Goal: Task Accomplishment & Management: Manage account settings

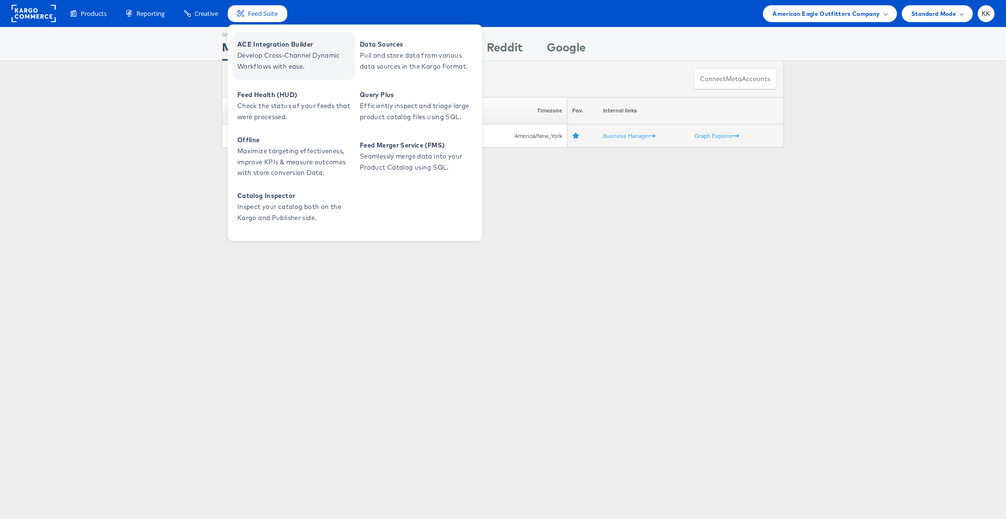
click at [271, 45] on span "ACE Integration Builder" at bounding box center [294, 44] width 115 height 11
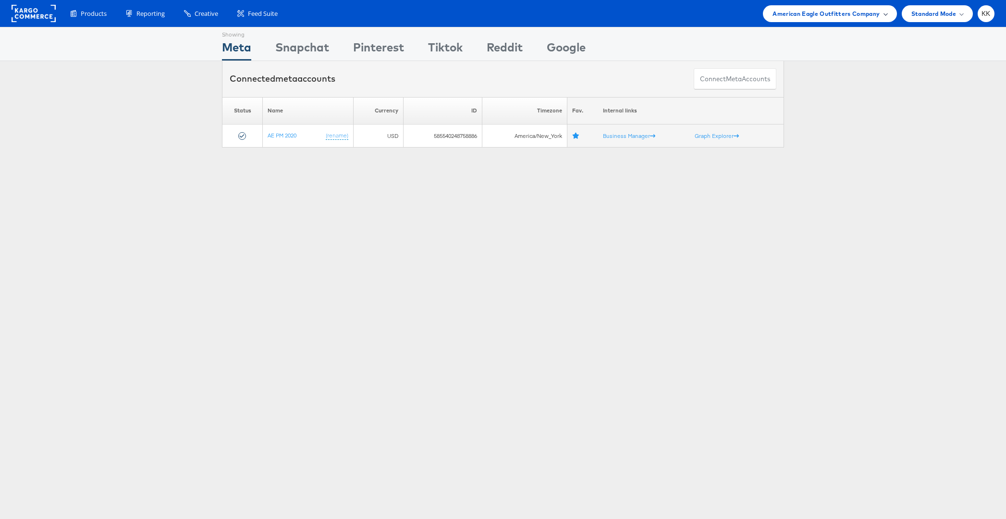
click at [800, 16] on span "American Eagle Outfitters Company" at bounding box center [825, 14] width 107 height 10
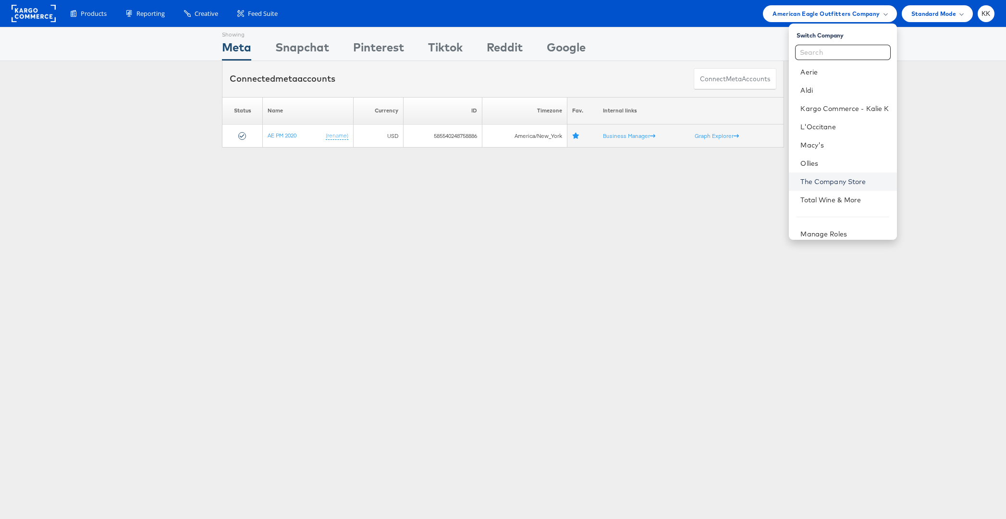
click at [838, 179] on link "The Company Store" at bounding box center [844, 182] width 88 height 10
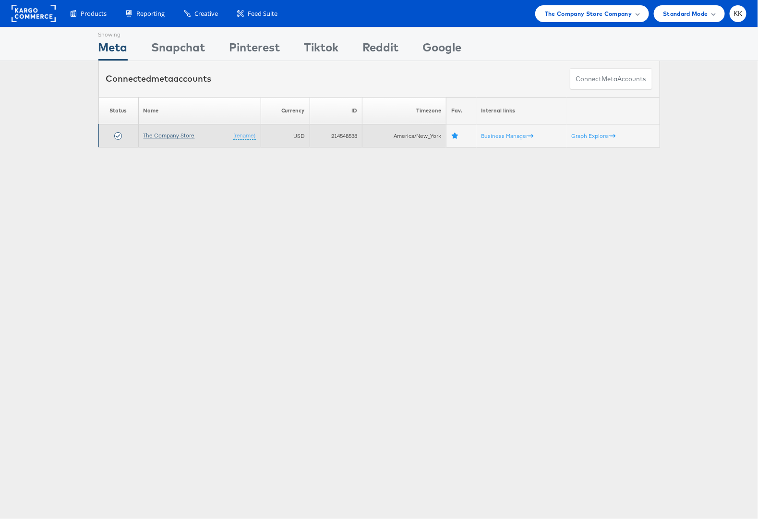
click at [171, 133] on link "The Company Store" at bounding box center [169, 135] width 51 height 7
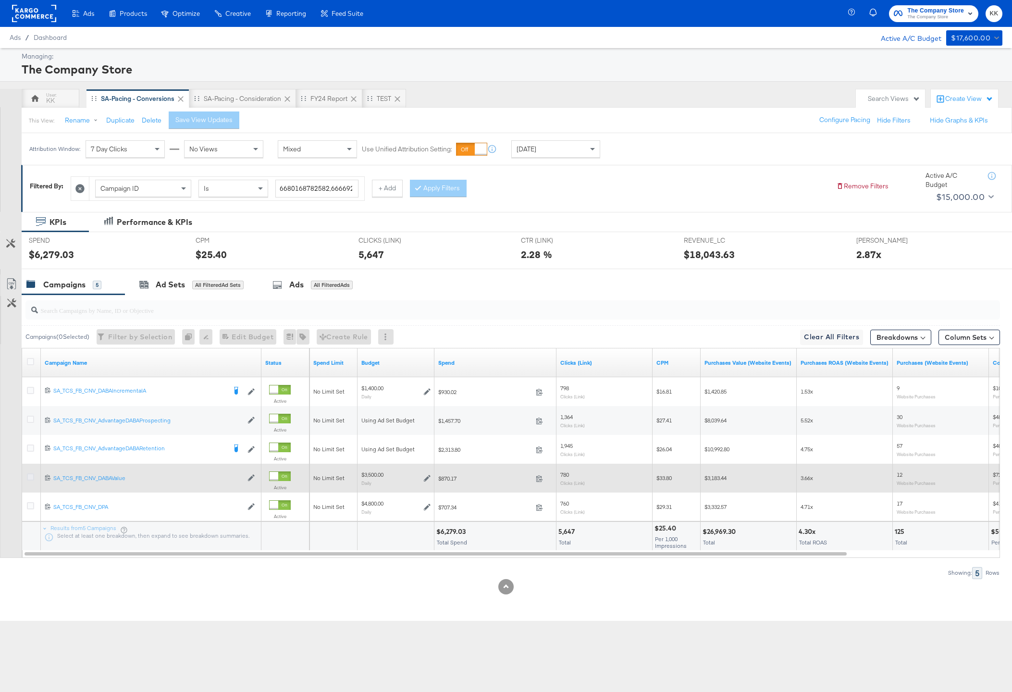
click at [32, 478] on icon at bounding box center [30, 476] width 7 height 7
click at [0, 0] on input "checkbox" at bounding box center [0, 0] width 0 height 0
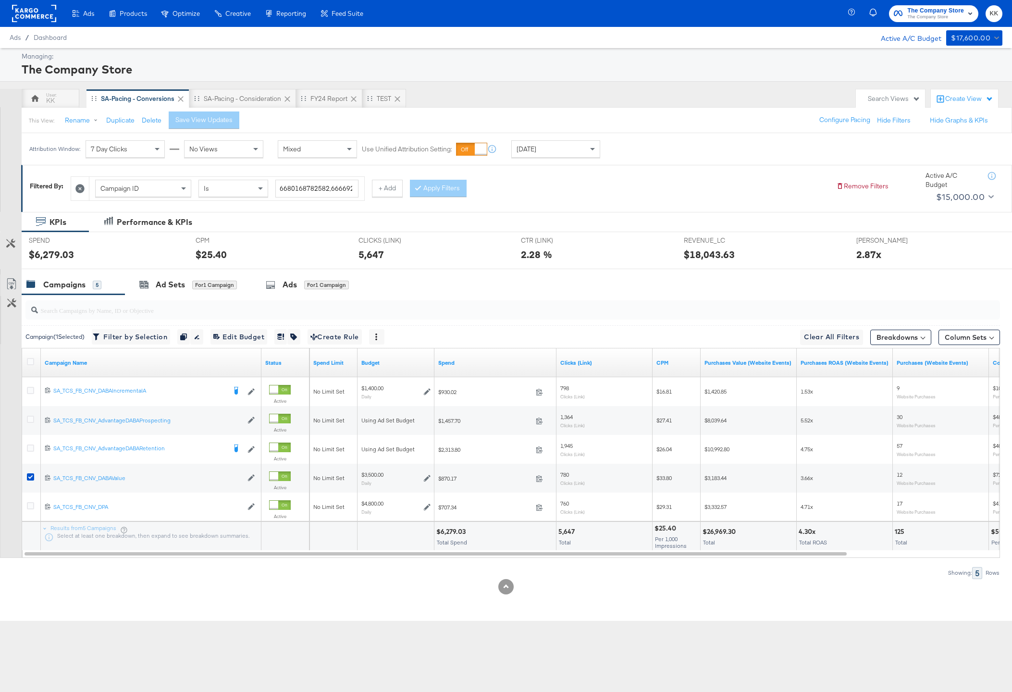
click at [221, 265] on div "CPM CPM $25.40" at bounding box center [269, 250] width 163 height 37
click at [208, 285] on div "for 1 Campaign" at bounding box center [214, 284] width 45 height 9
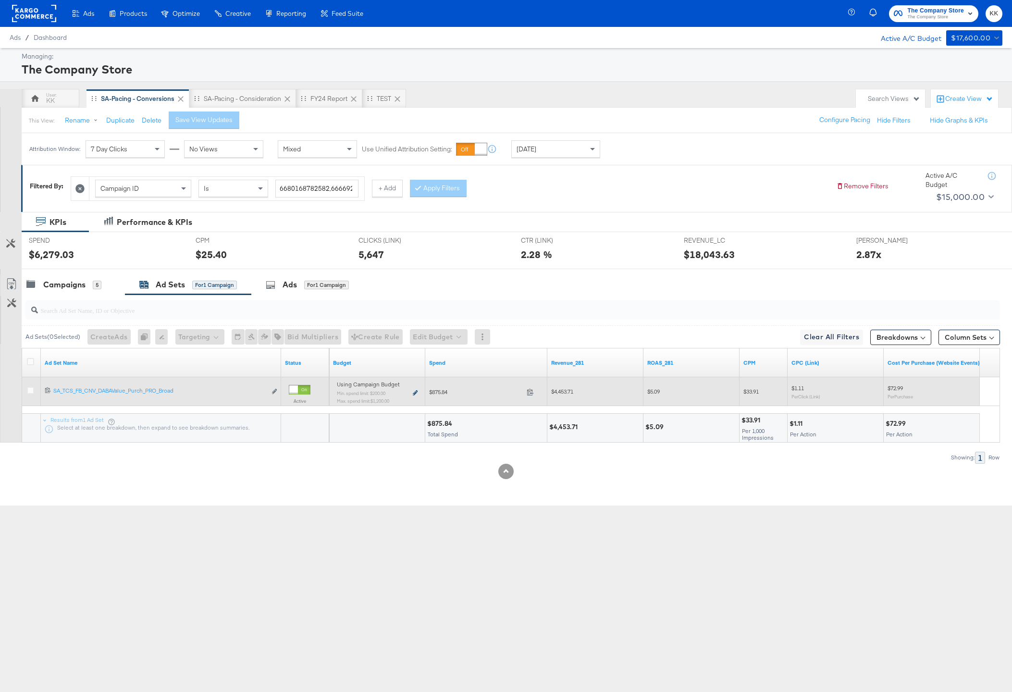
click at [413, 393] on icon at bounding box center [415, 392] width 5 height 5
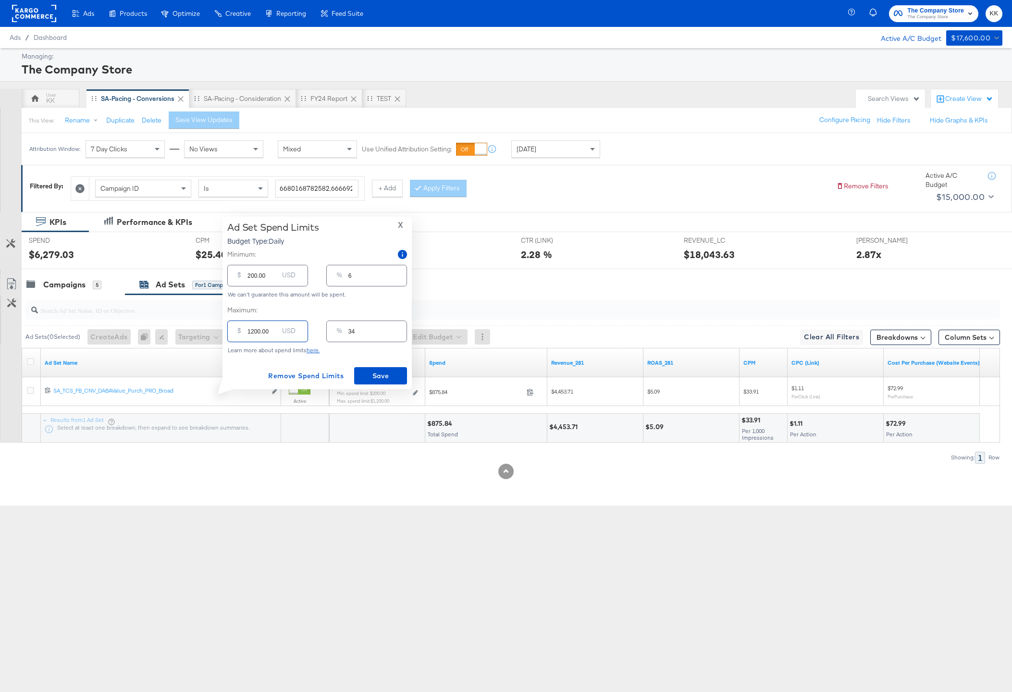
click at [253, 331] on input "1200.00" at bounding box center [262, 327] width 31 height 21
type input "100.00"
type input "3"
type input "1500.00"
type input "43"
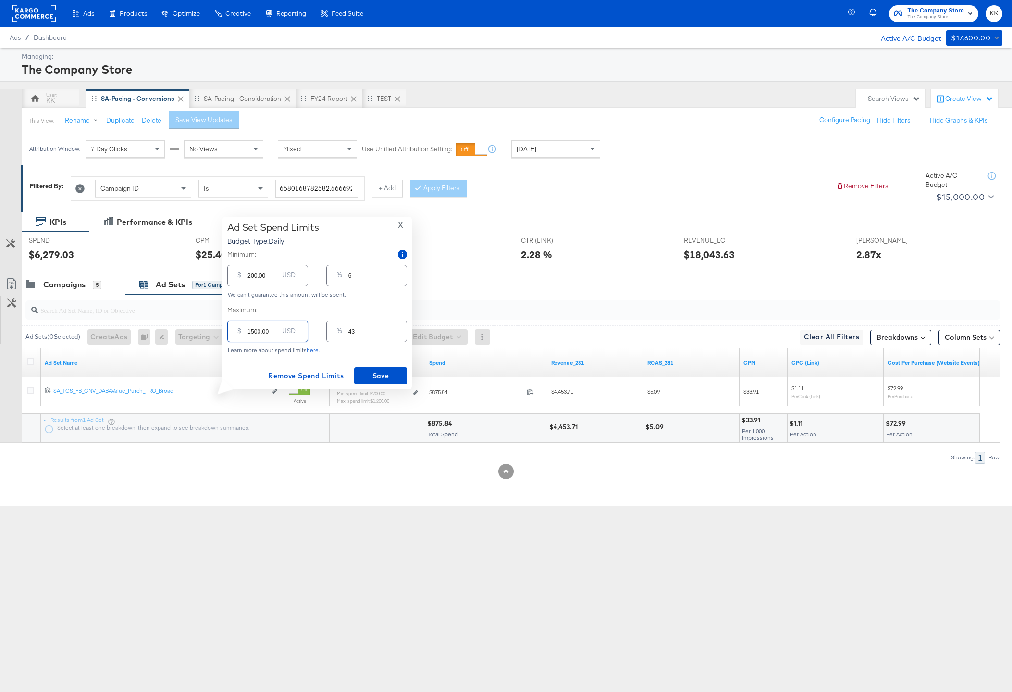
type input "1500.00"
click at [247, 278] on input "200.00" at bounding box center [262, 271] width 31 height 21
type input "00.00"
type input "0"
type input "500.00"
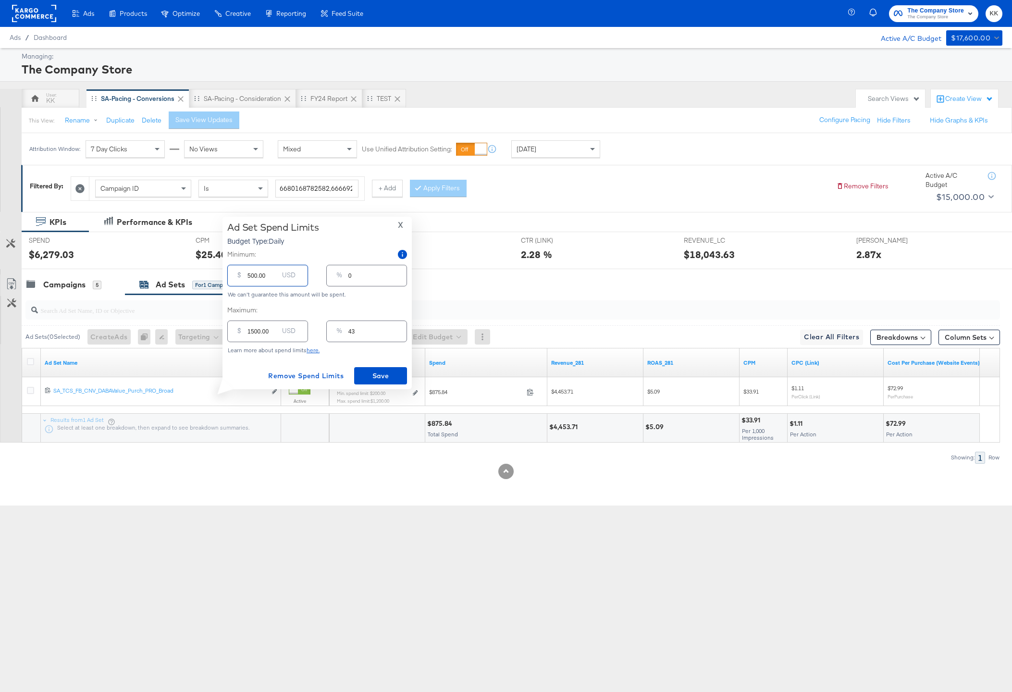
type input "14"
type input "500.00"
click at [377, 376] on span "Save" at bounding box center [380, 376] width 45 height 12
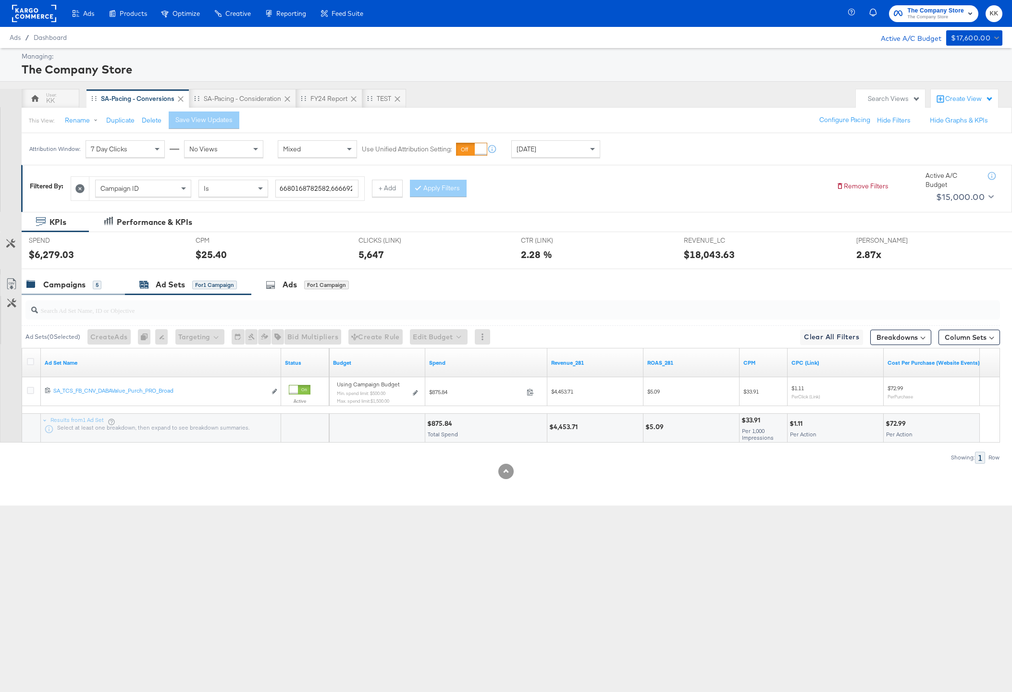
click at [71, 287] on div "Campaigns" at bounding box center [64, 284] width 42 height 11
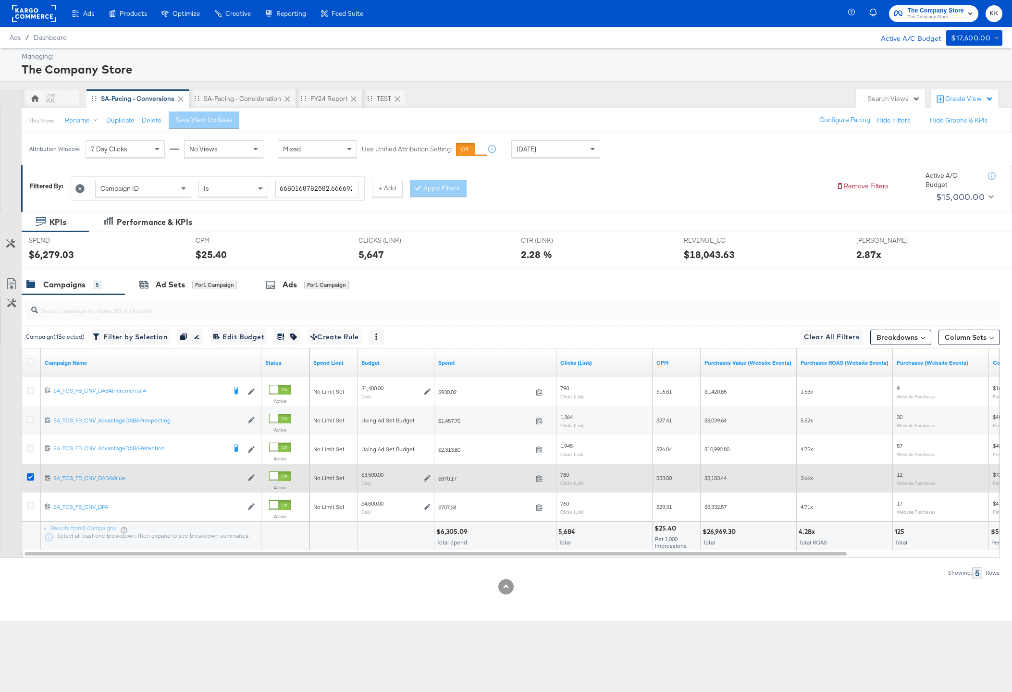
click at [30, 477] on icon at bounding box center [30, 476] width 7 height 7
click at [0, 0] on input "checkbox" at bounding box center [0, 0] width 0 height 0
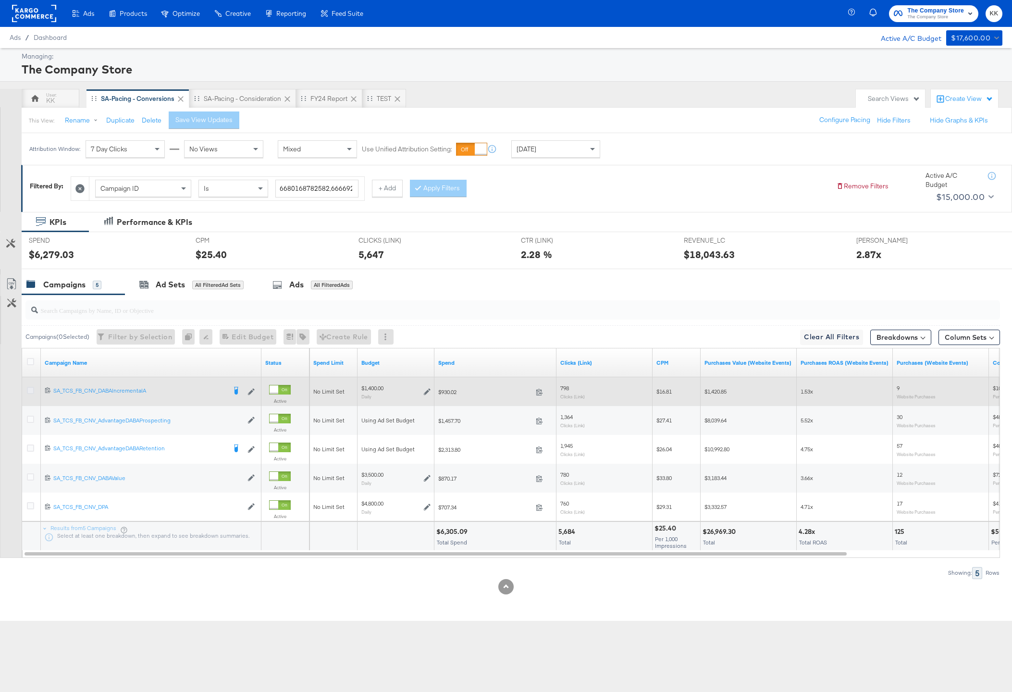
click at [29, 391] on icon at bounding box center [30, 390] width 7 height 7
click at [0, 0] on input "checkbox" at bounding box center [0, 0] width 0 height 0
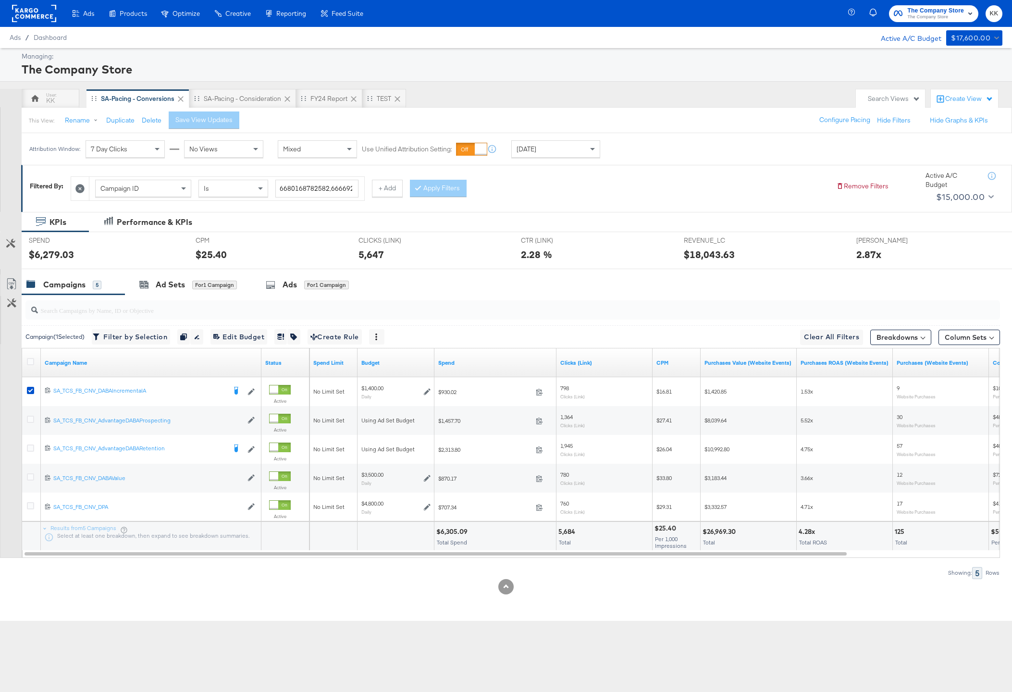
click at [184, 296] on div at bounding box center [511, 309] width 978 height 31
click at [177, 288] on div "Ad Sets" at bounding box center [170, 284] width 29 height 11
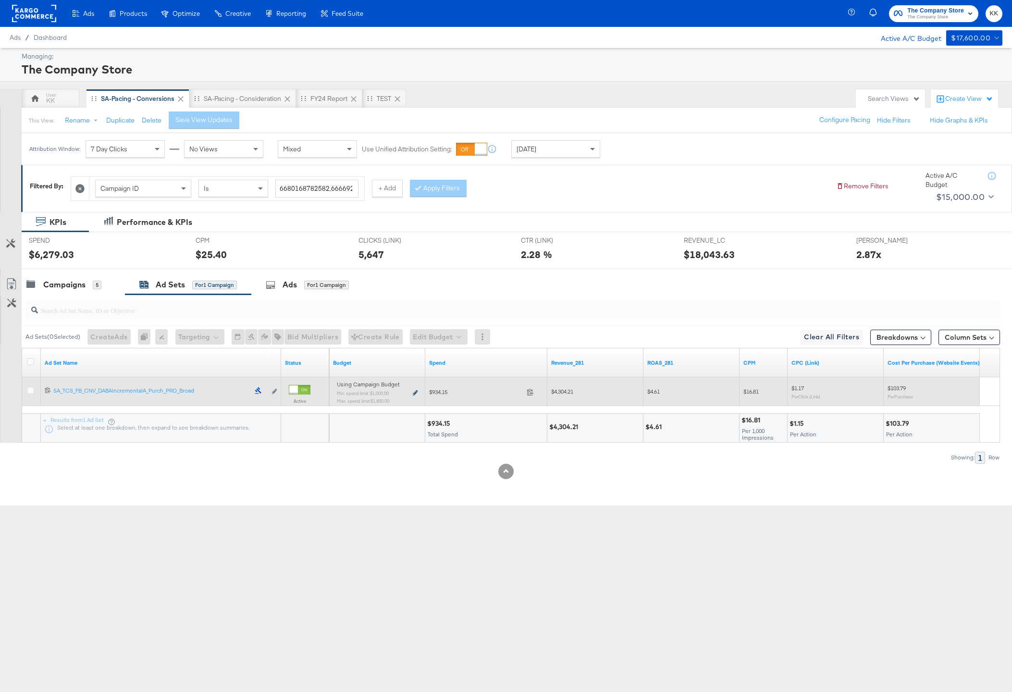
click at [416, 392] on icon at bounding box center [415, 392] width 5 height 5
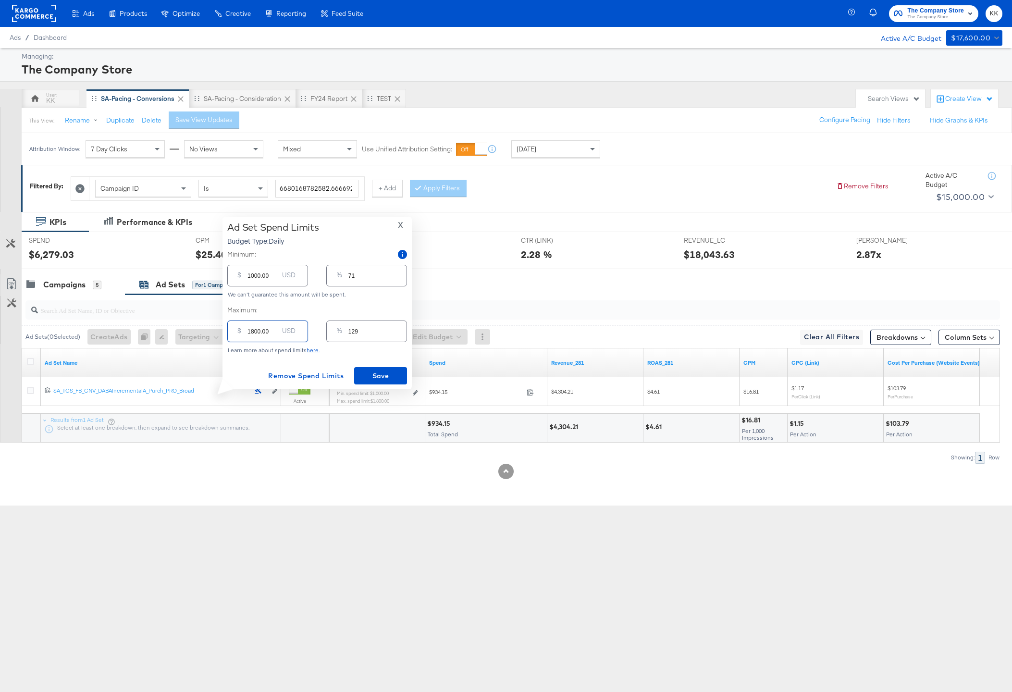
click at [253, 333] on input "1800.00" at bounding box center [262, 327] width 31 height 21
type input "100.00"
type input "7"
type input "1300.00"
type input "93"
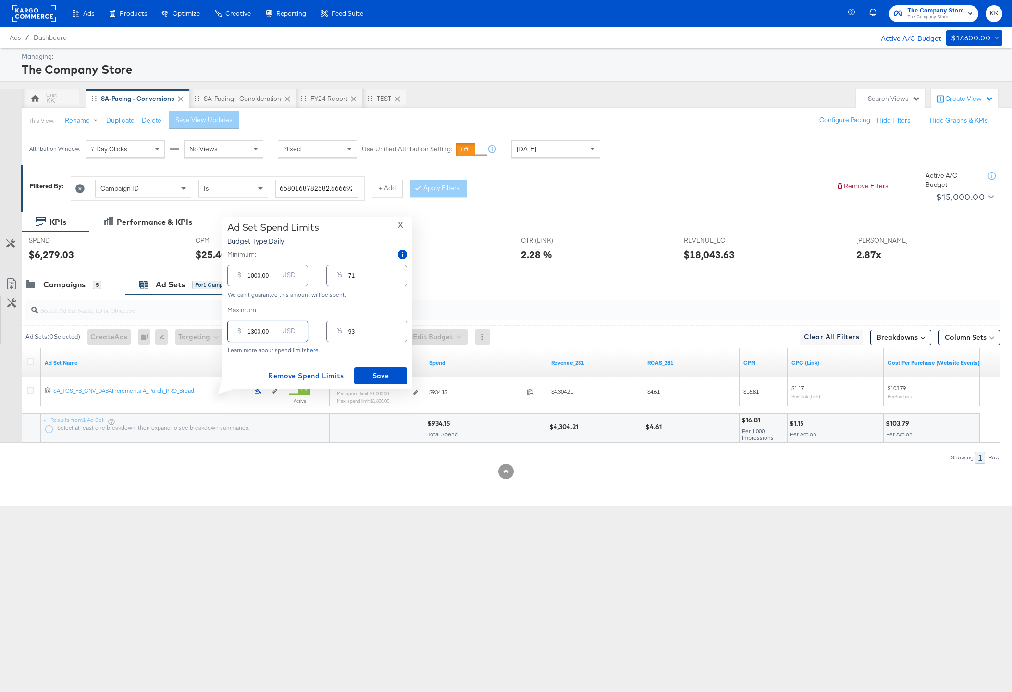
type input "1300.00"
drag, startPoint x: 250, startPoint y: 275, endPoint x: 250, endPoint y: 282, distance: 7.2
click at [250, 276] on input "1000.00" at bounding box center [262, 271] width 31 height 21
type input "100.00"
type input "7"
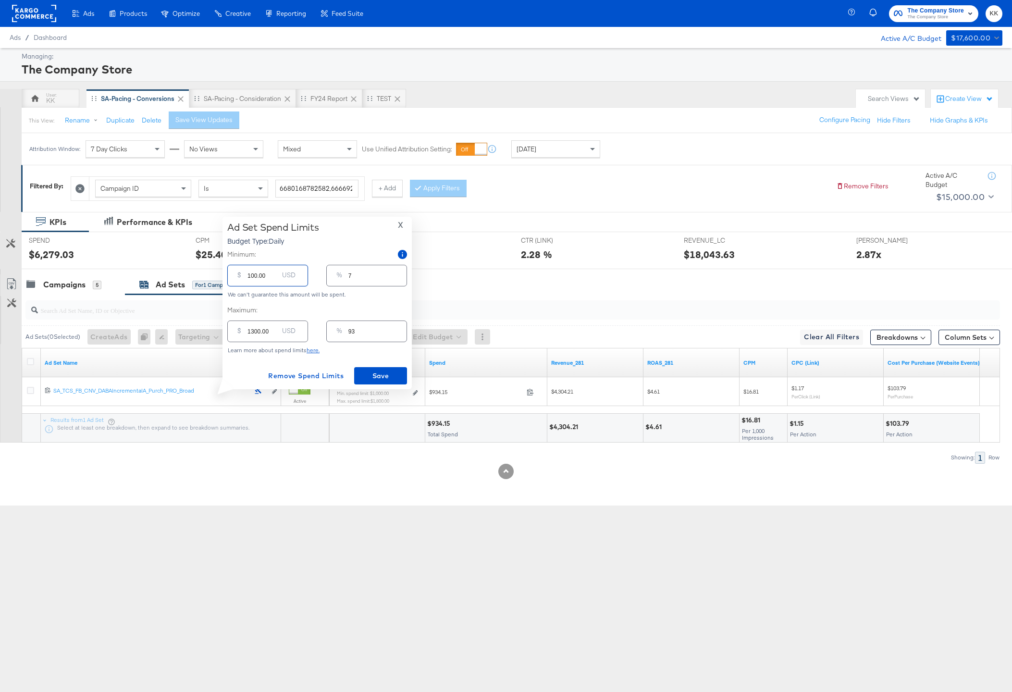
type input "100.00"
click at [375, 375] on span "Save" at bounding box center [380, 376] width 45 height 12
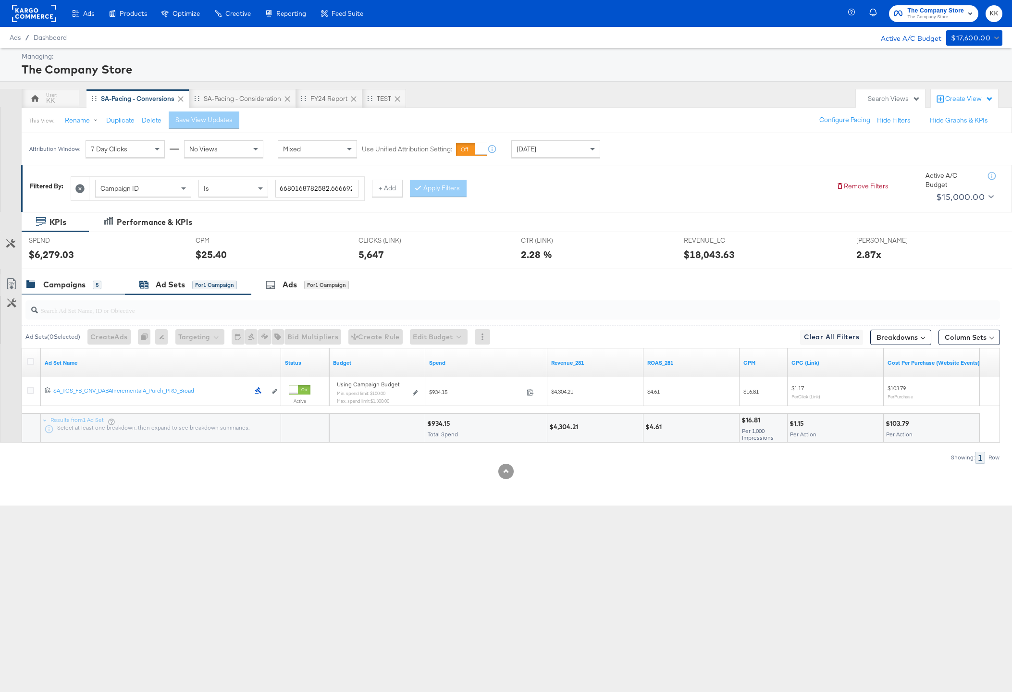
click at [82, 290] on div "Campaigns 5" at bounding box center [73, 284] width 103 height 21
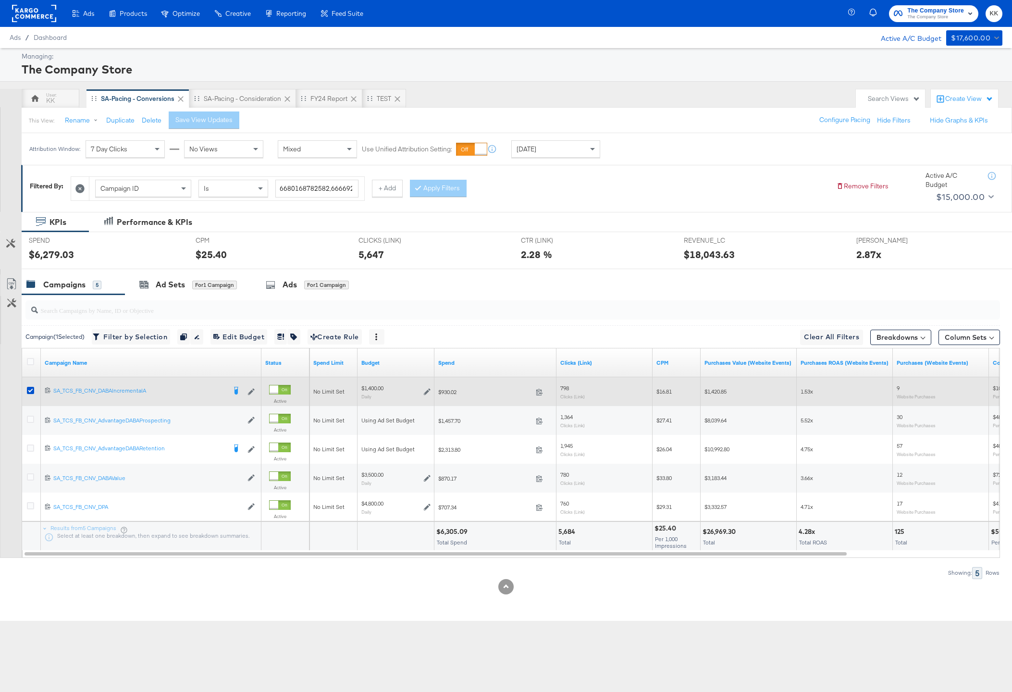
click at [34, 394] on div at bounding box center [32, 392] width 10 height 10
click at [29, 388] on icon at bounding box center [30, 390] width 7 height 7
click at [0, 0] on input "checkbox" at bounding box center [0, 0] width 0 height 0
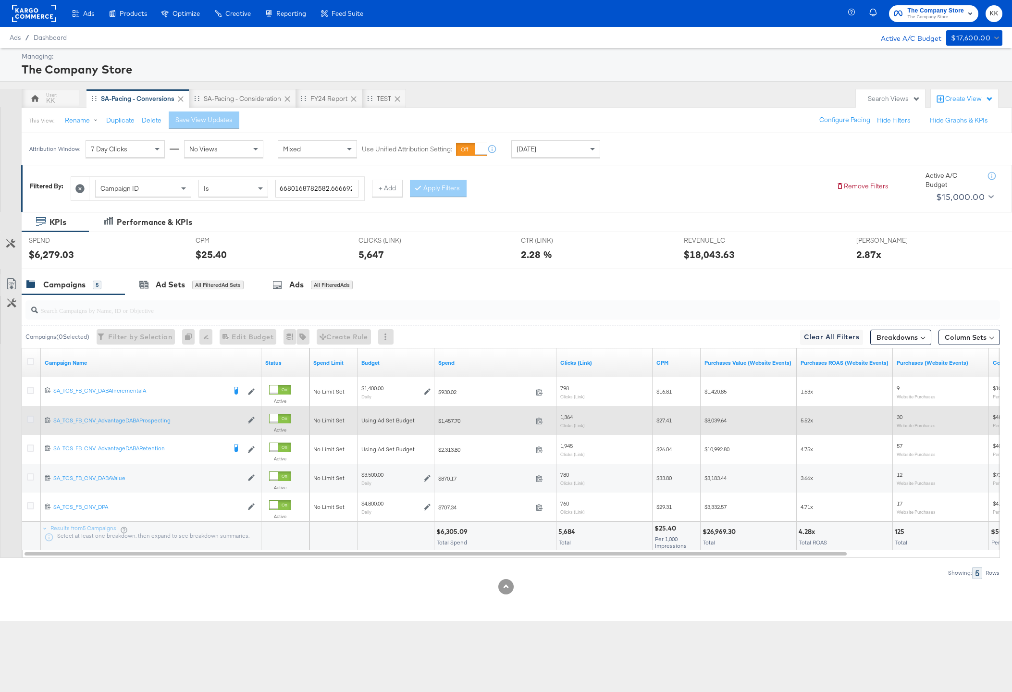
click at [29, 418] on icon at bounding box center [30, 418] width 7 height 7
click at [0, 0] on input "checkbox" at bounding box center [0, 0] width 0 height 0
click at [29, 418] on icon at bounding box center [30, 418] width 7 height 7
click at [0, 0] on input "checkbox" at bounding box center [0, 0] width 0 height 0
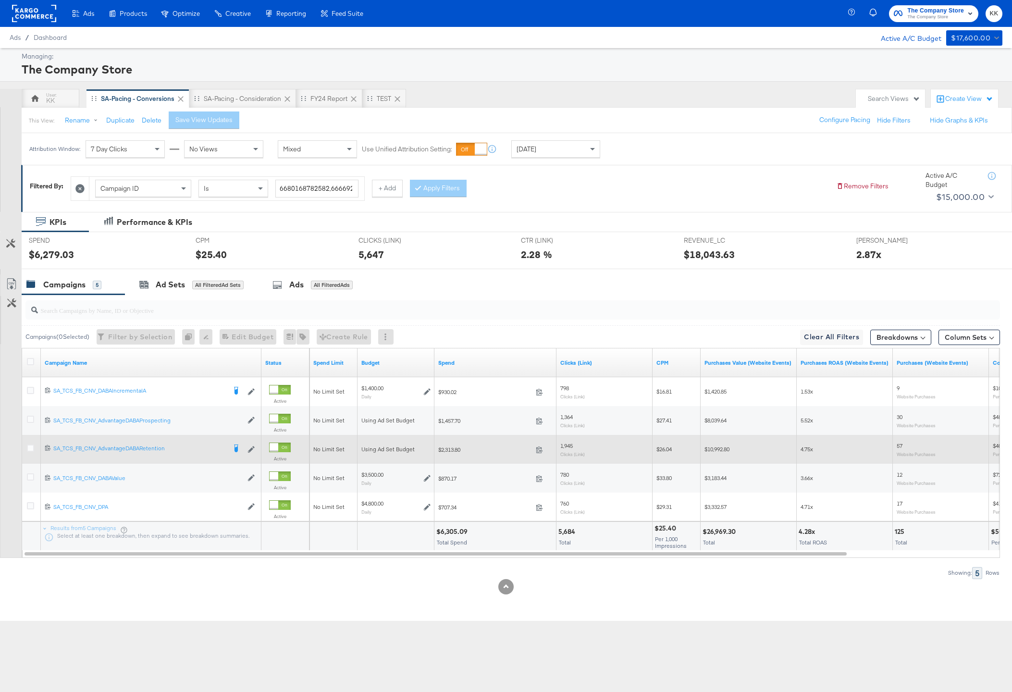
click at [30, 441] on div at bounding box center [32, 448] width 18 height 17
click at [30, 446] on icon at bounding box center [30, 447] width 7 height 7
click at [0, 0] on input "checkbox" at bounding box center [0, 0] width 0 height 0
